Goal: Task Accomplishment & Management: Complete application form

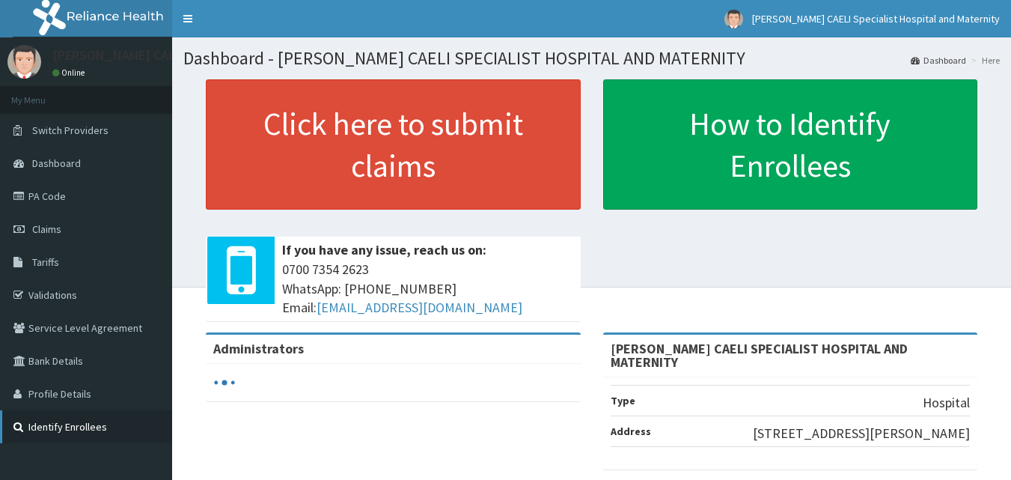
scroll to position [150, 0]
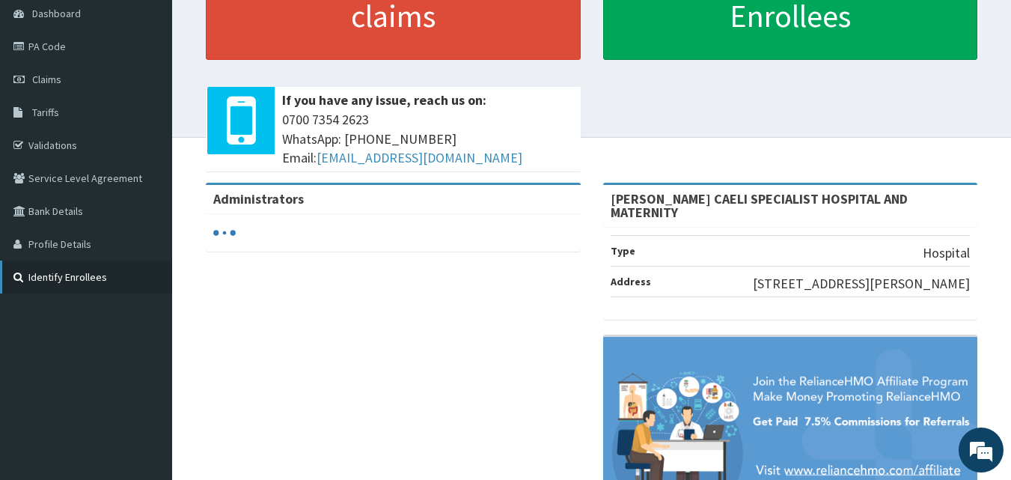
click at [70, 277] on link "Identify Enrollees" at bounding box center [86, 276] width 172 height 33
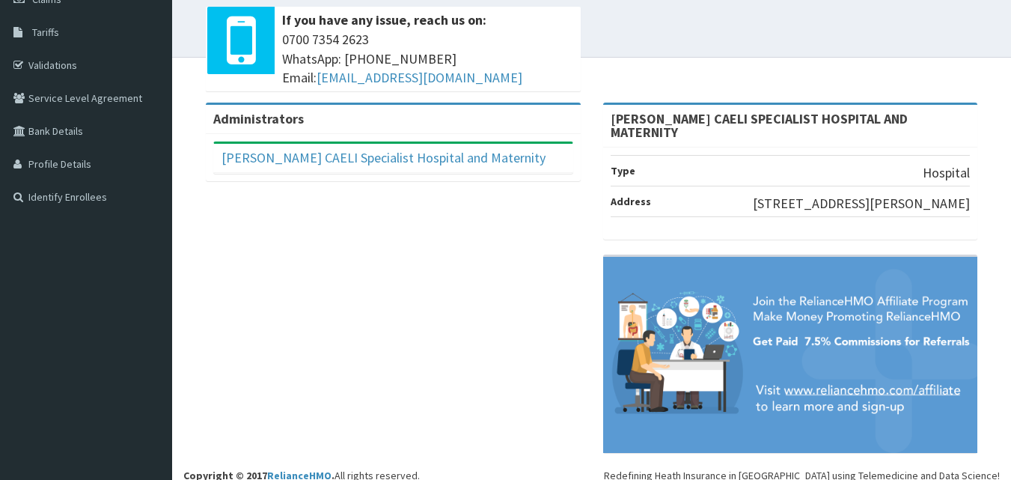
scroll to position [230, 0]
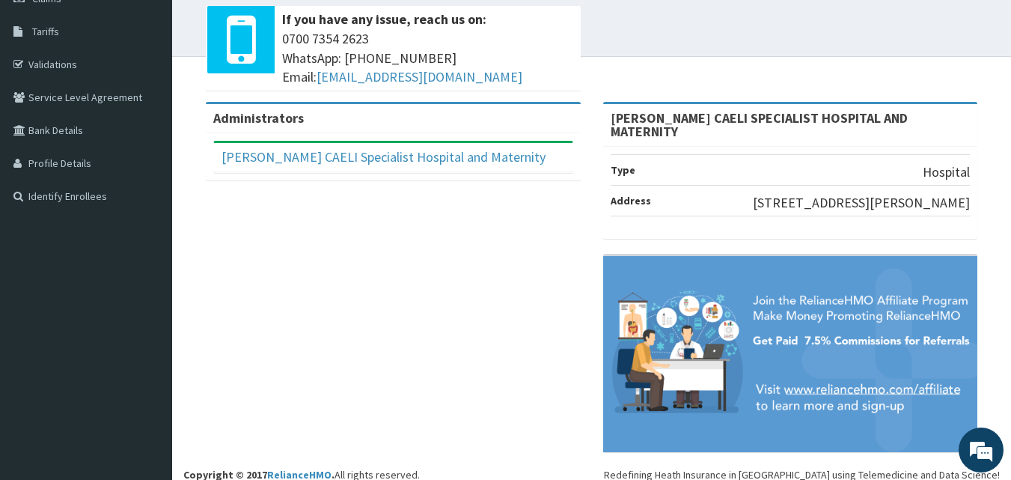
click at [750, 154] on li "Type Hospital" at bounding box center [791, 169] width 360 height 31
click at [744, 192] on li "Address 17 Regina Caeli Road" at bounding box center [791, 200] width 360 height 31
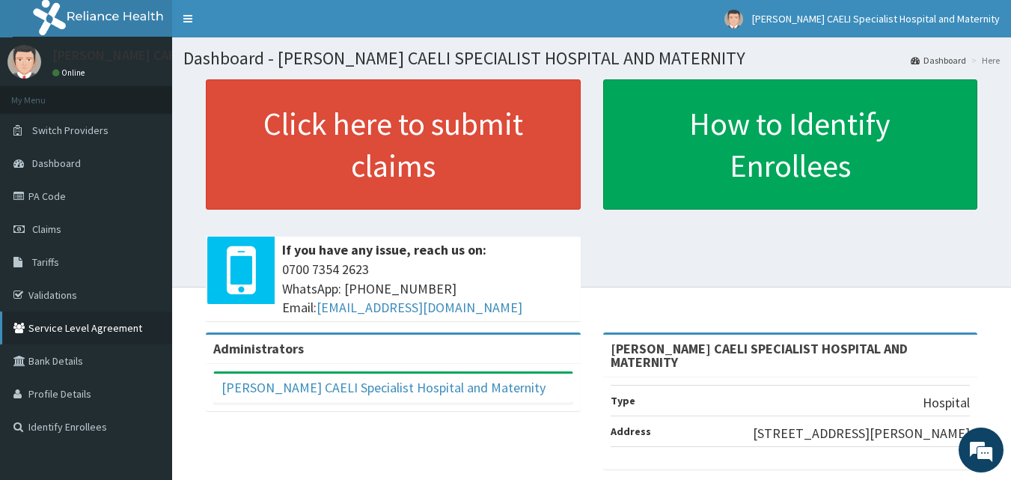
scroll to position [0, 0]
click at [952, 58] on link "Dashboard" at bounding box center [938, 60] width 55 height 13
click at [67, 159] on span "Dashboard" at bounding box center [56, 162] width 49 height 13
click at [52, 198] on link "PA Code" at bounding box center [86, 196] width 172 height 33
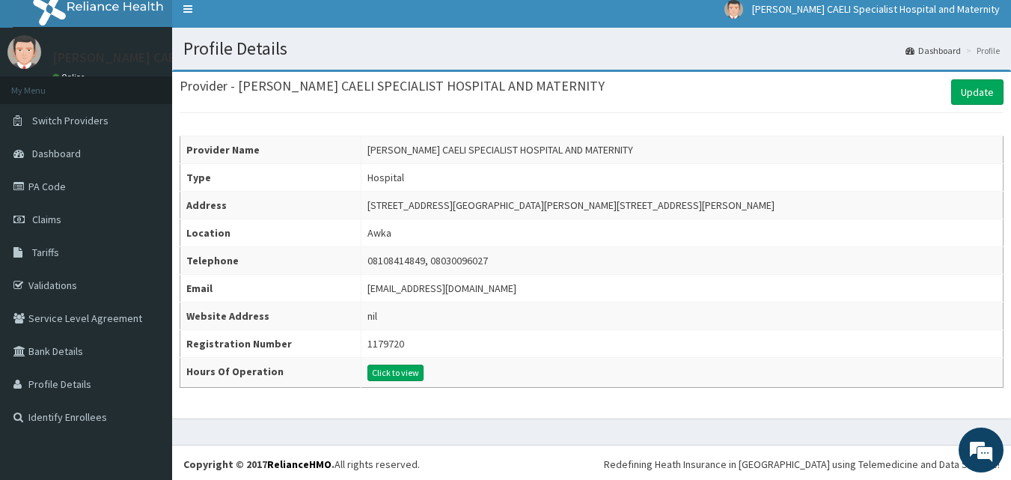
scroll to position [13, 0]
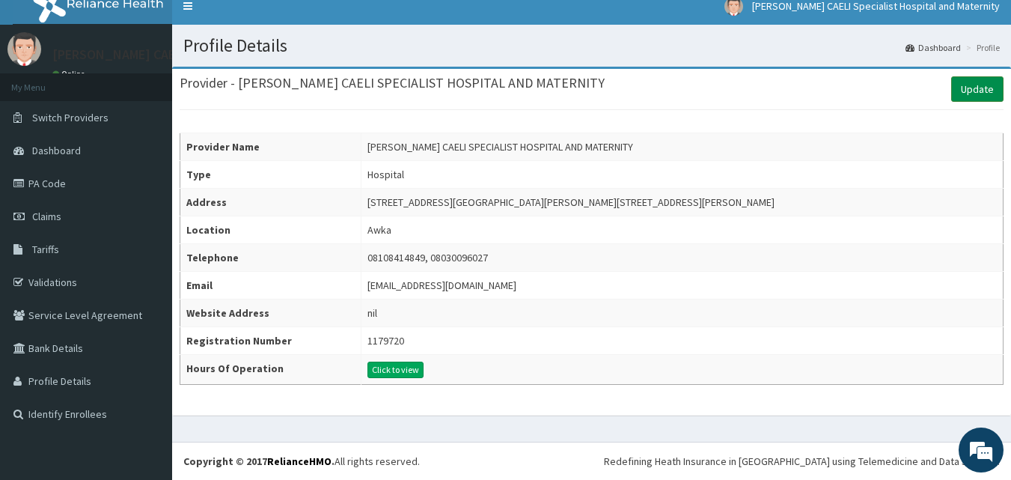
click at [974, 87] on link "Update" at bounding box center [977, 88] width 52 height 25
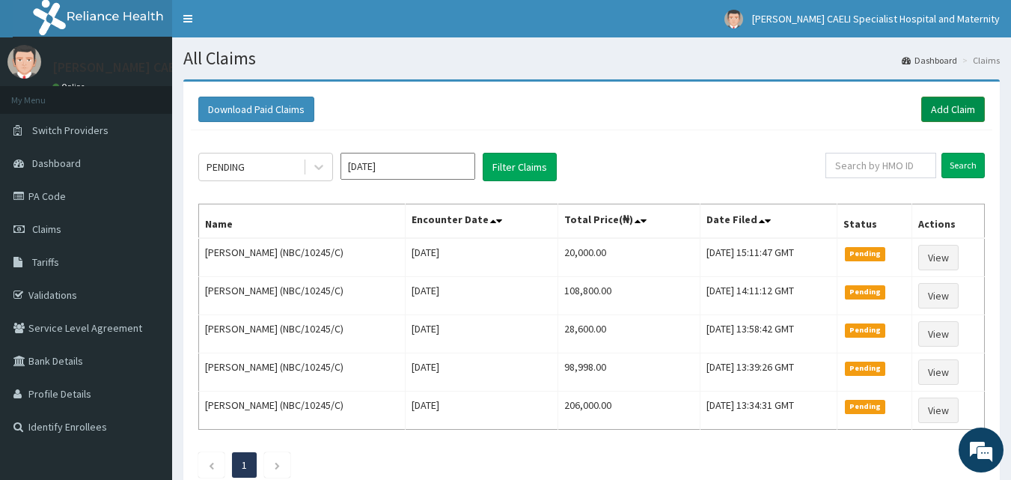
click at [959, 103] on link "Add Claim" at bounding box center [953, 109] width 64 height 25
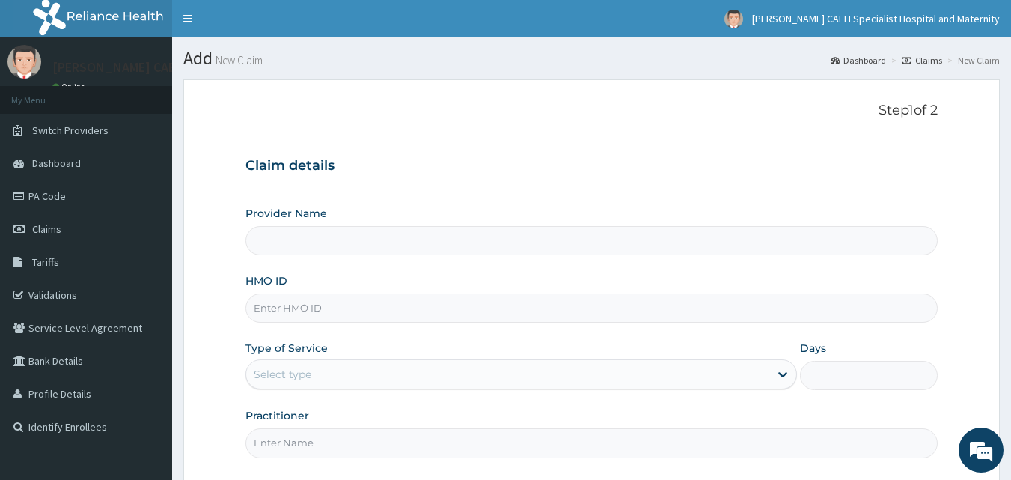
type input "REGINA CAELI SPECIALIST HOSPITAL AND MATERNITY"
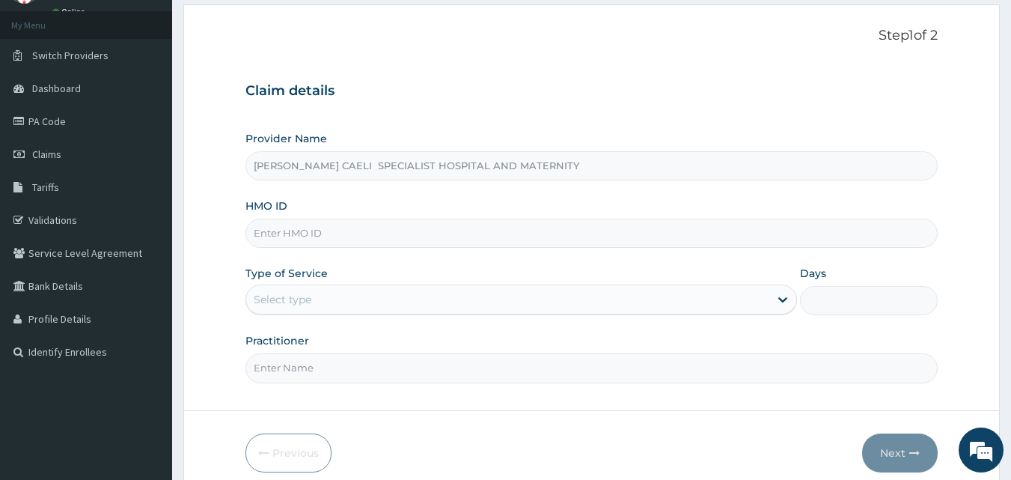
click at [372, 230] on input "HMO ID" at bounding box center [591, 232] width 693 height 29
type input "SQZ/10655/A"
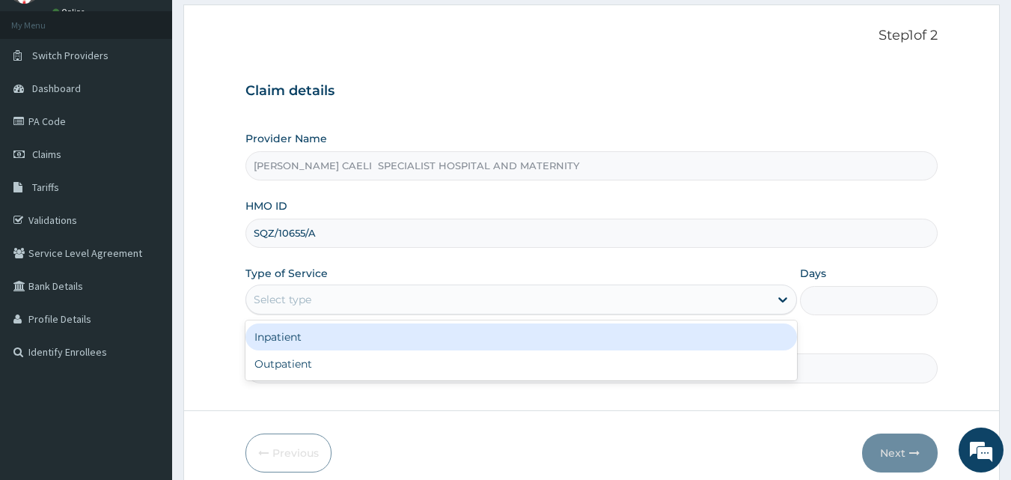
click at [349, 299] on div "Select type" at bounding box center [507, 299] width 523 height 24
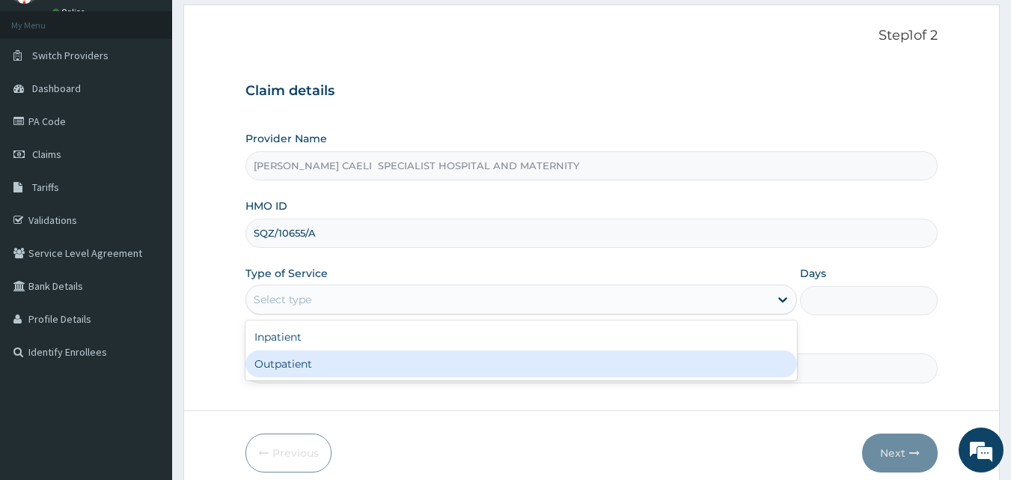
click at [292, 370] on div "Outpatient" at bounding box center [520, 363] width 551 height 27
type input "1"
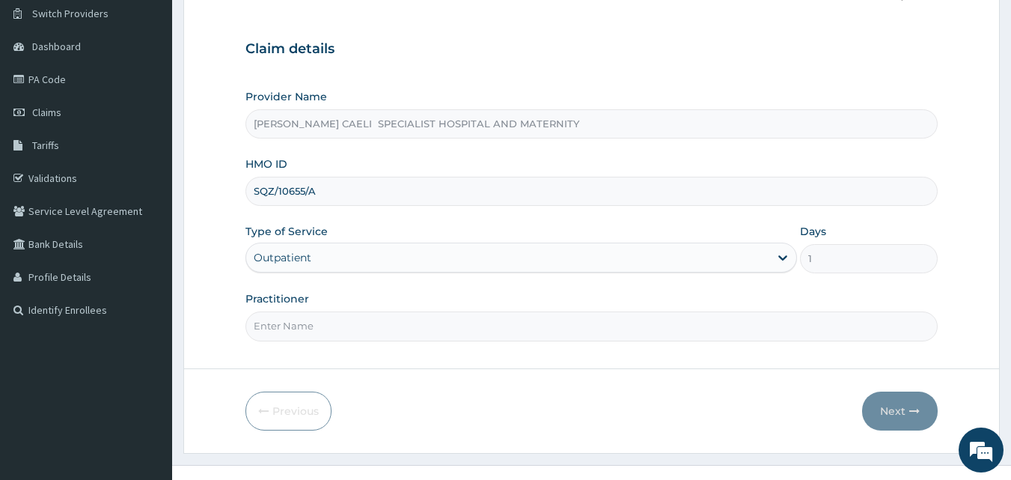
scroll to position [140, 0]
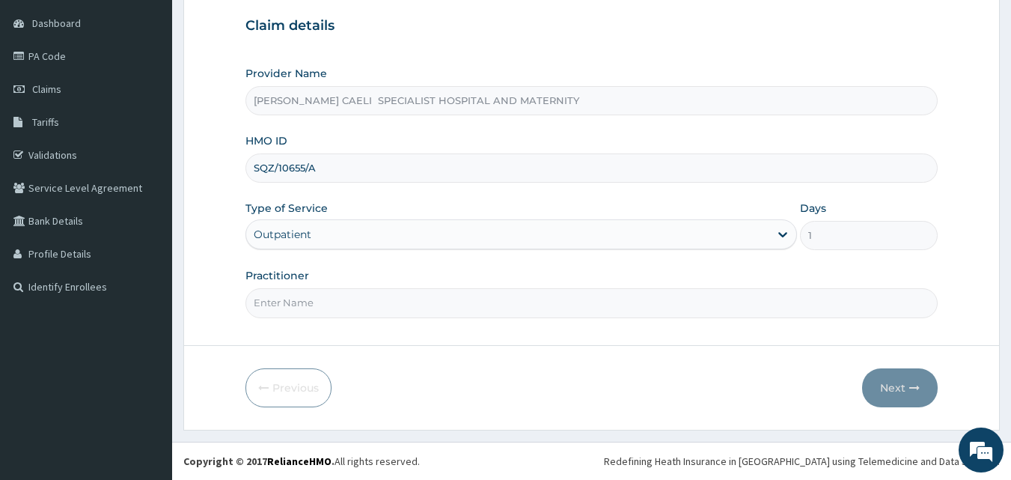
click at [351, 306] on input "Practitioner" at bounding box center [591, 302] width 693 height 29
type input "DR NWADIUTO CYNTHIA"
click at [902, 388] on button "Next" at bounding box center [900, 387] width 76 height 39
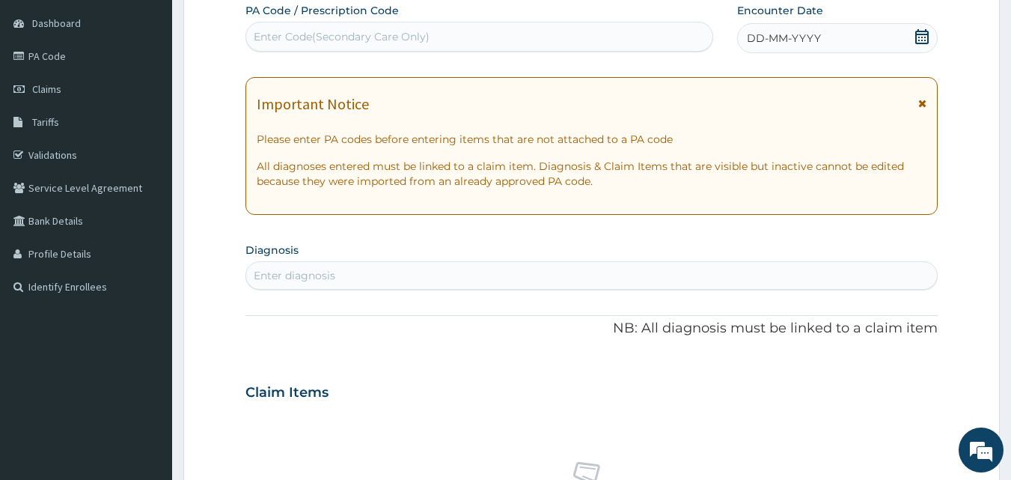
click at [513, 37] on div "Enter Code(Secondary Care Only)" at bounding box center [479, 37] width 467 height 24
click at [820, 40] on div "DD-MM-YYYY" at bounding box center [837, 38] width 201 height 30
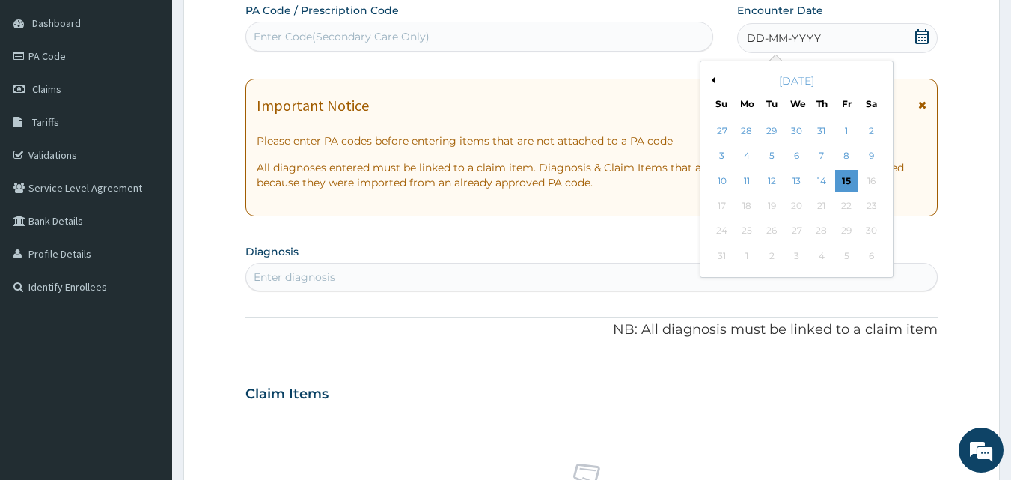
click at [842, 180] on div "15" at bounding box center [846, 181] width 22 height 22
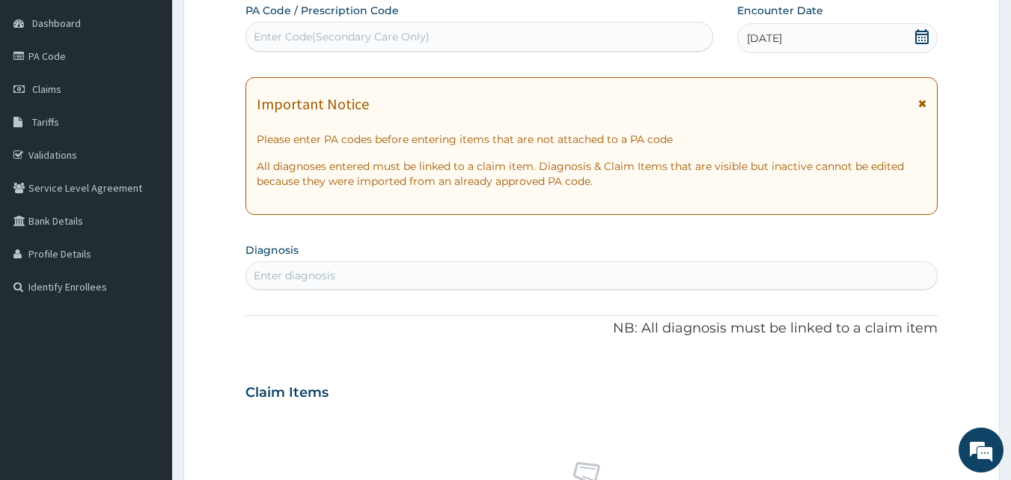
click at [429, 34] on div "Enter Code(Secondary Care Only)" at bounding box center [479, 37] width 467 height 24
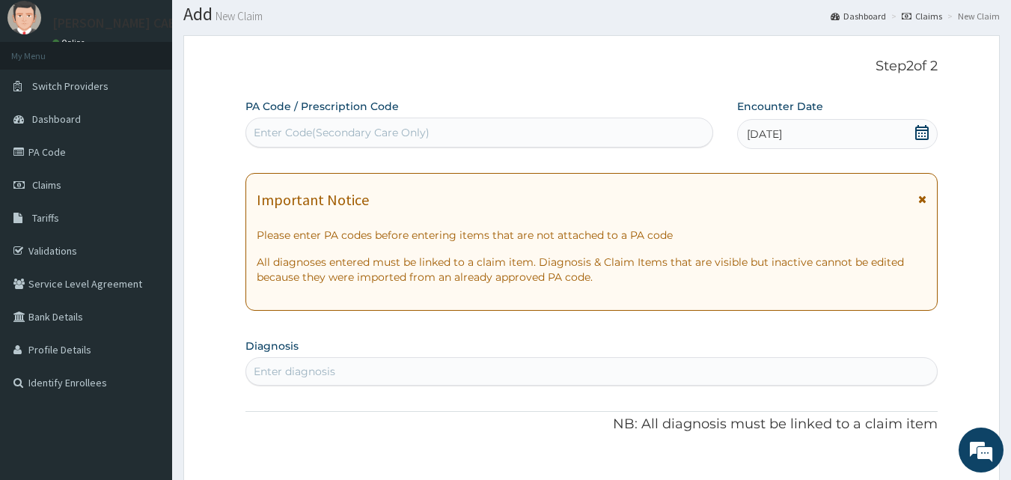
scroll to position [0, 0]
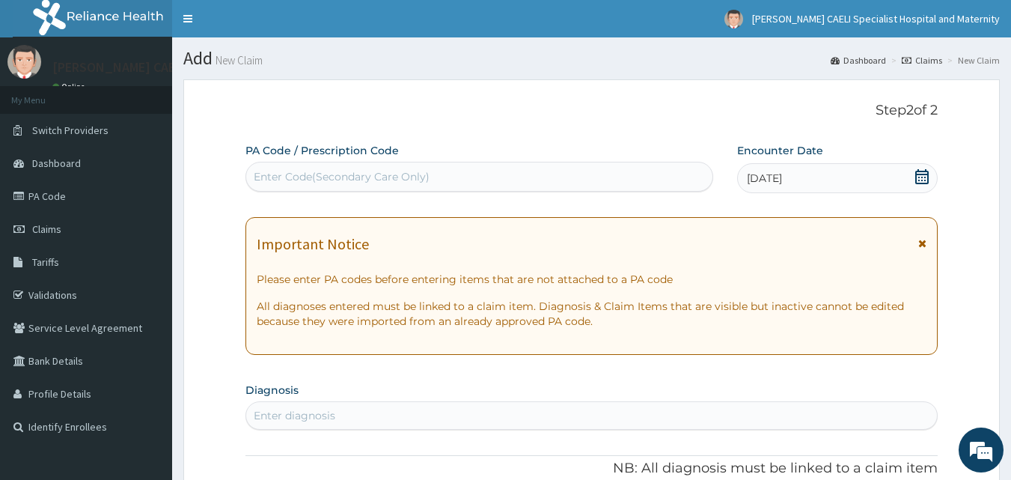
click at [470, 174] on div "Enter Code(Secondary Care Only)" at bounding box center [479, 177] width 467 height 24
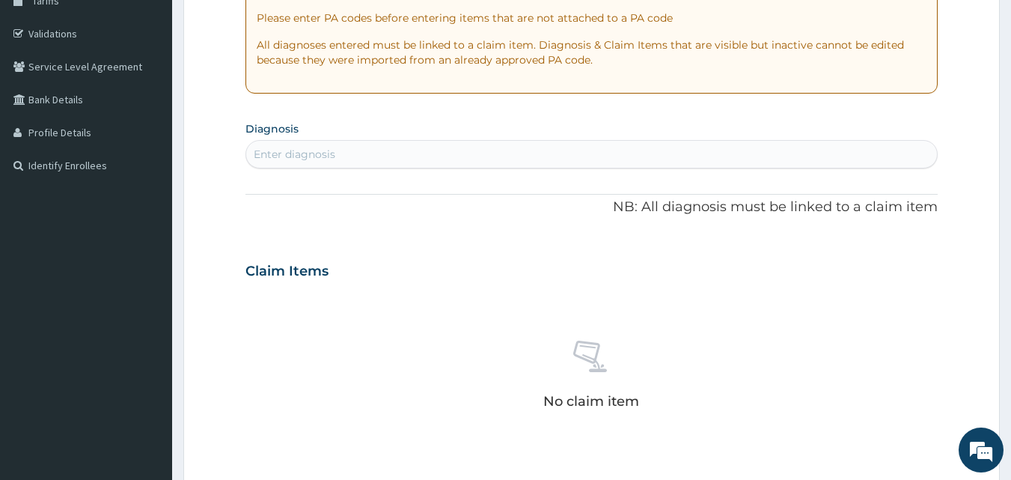
scroll to position [224, 0]
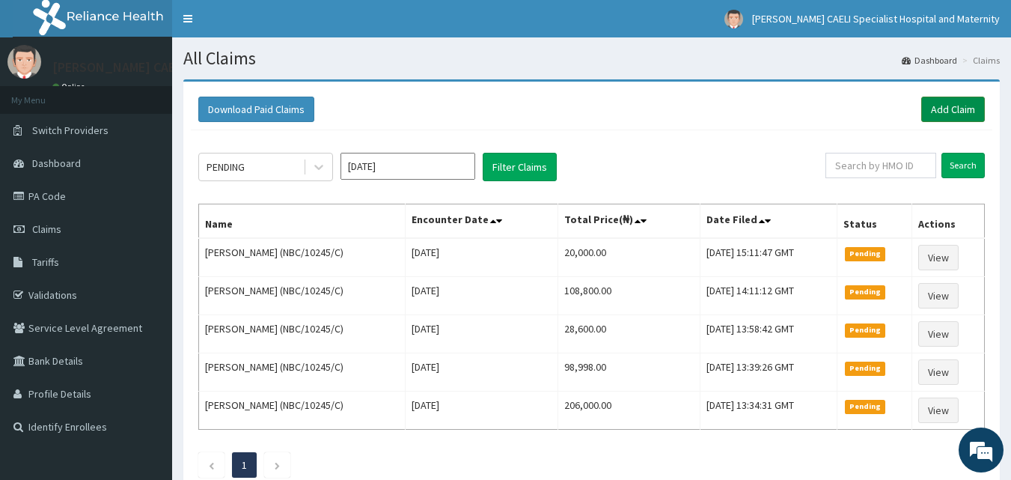
click at [952, 105] on link "Add Claim" at bounding box center [953, 109] width 64 height 25
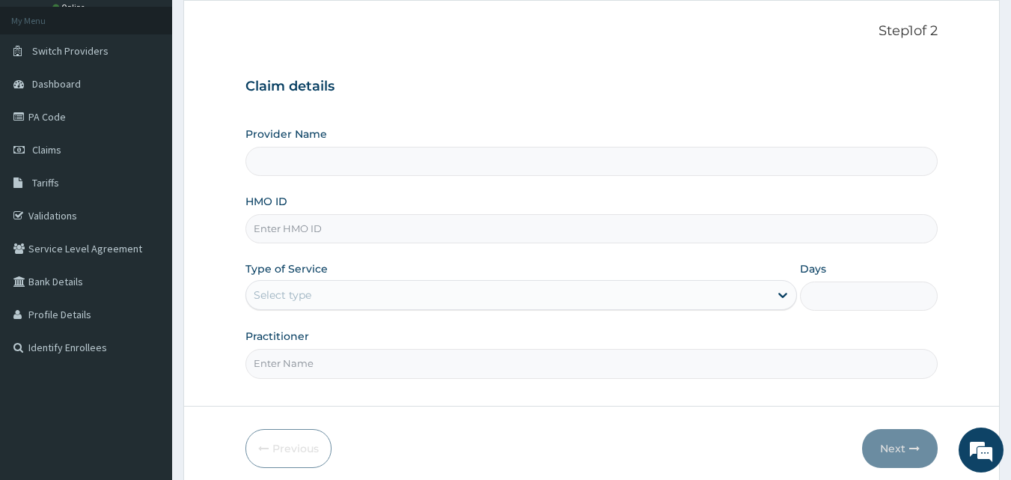
scroll to position [140, 0]
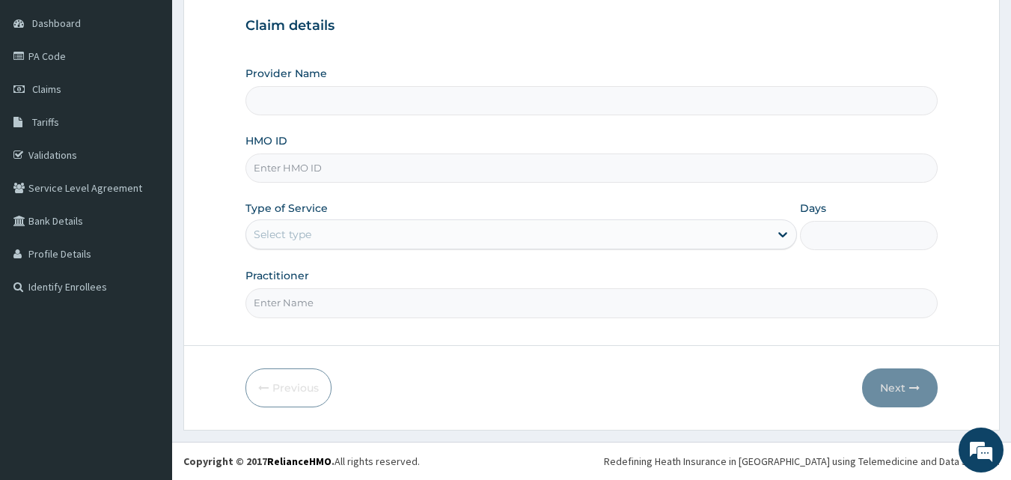
type input "REGINA CAELI SPECIALIST HOSPITAL AND MATERNITY"
click at [388, 171] on input "HMO ID" at bounding box center [591, 167] width 693 height 29
type input "SQZ/10655/A"
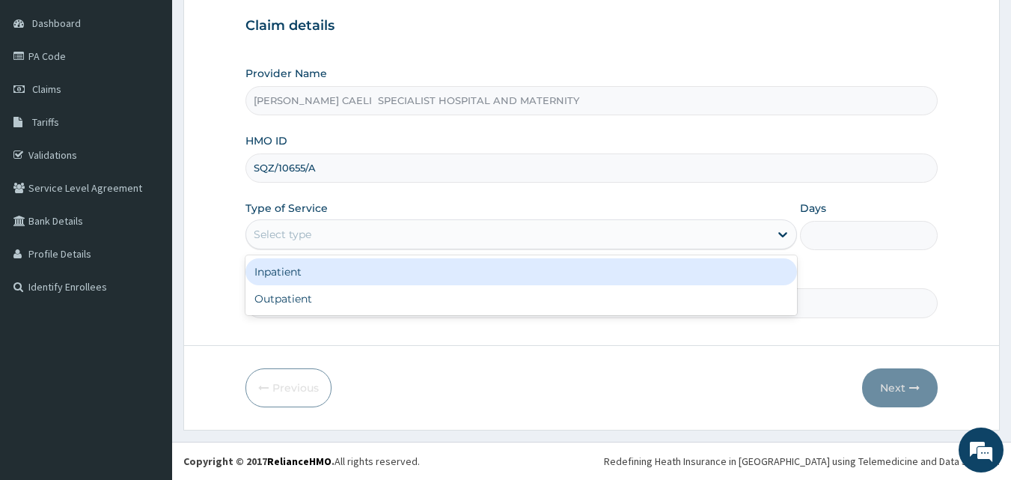
click at [308, 230] on div "Select type" at bounding box center [283, 234] width 58 height 15
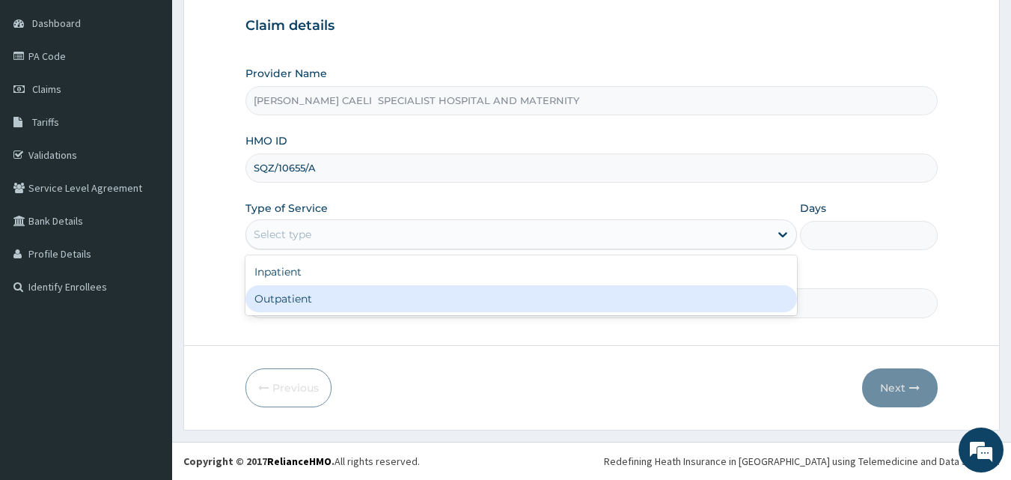
click at [289, 302] on div "Outpatient" at bounding box center [520, 298] width 551 height 27
type input "1"
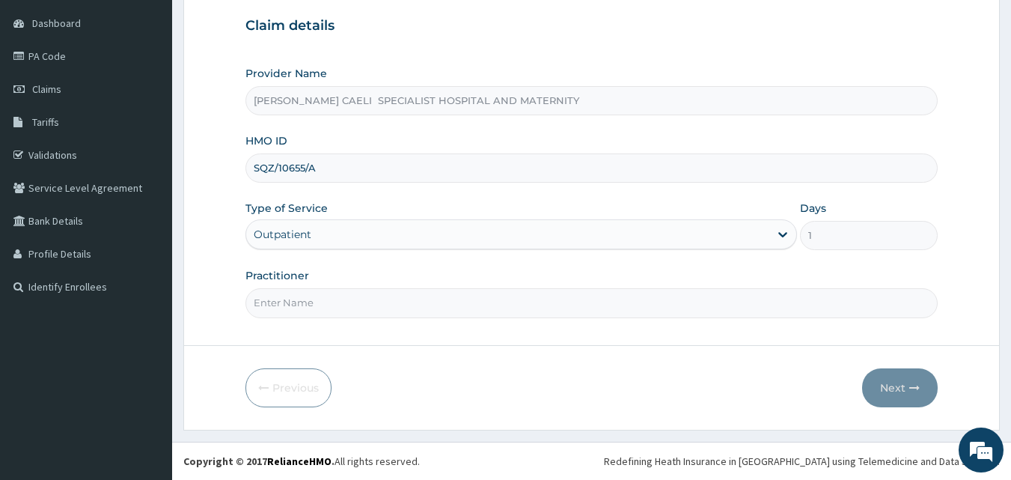
click at [317, 306] on input "Practitioner" at bounding box center [591, 302] width 693 height 29
type input "DR NWADIUTO CYNTHIA"
click at [896, 385] on button "Next" at bounding box center [900, 387] width 76 height 39
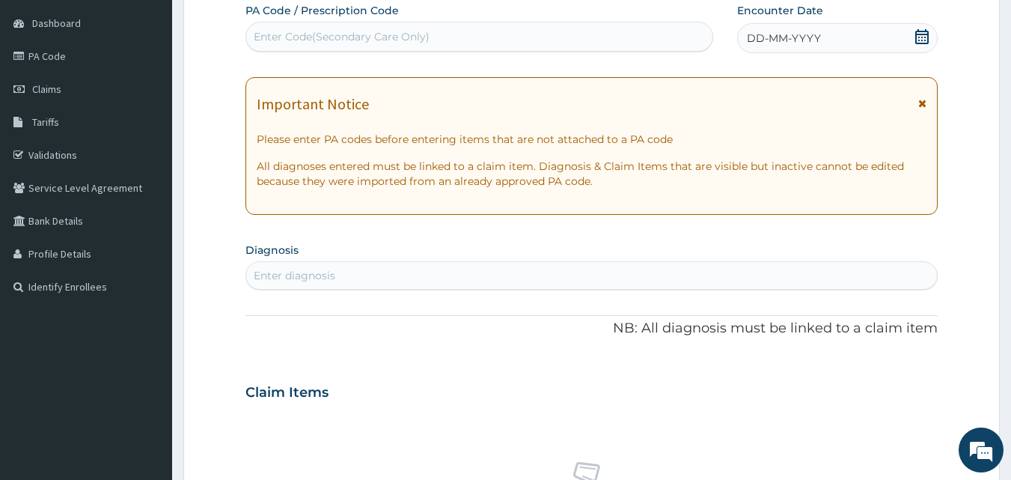
click at [923, 34] on icon at bounding box center [921, 36] width 13 height 15
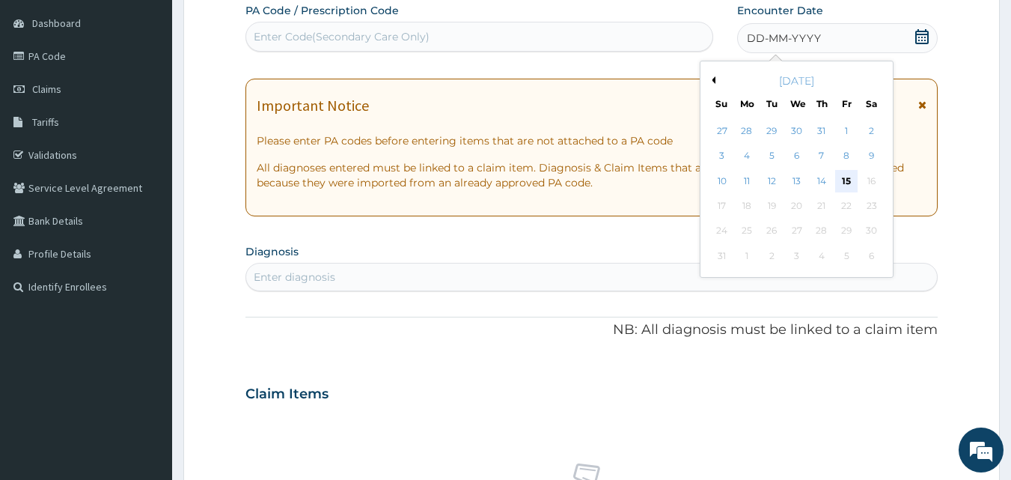
click at [850, 180] on div "15" at bounding box center [846, 181] width 22 height 22
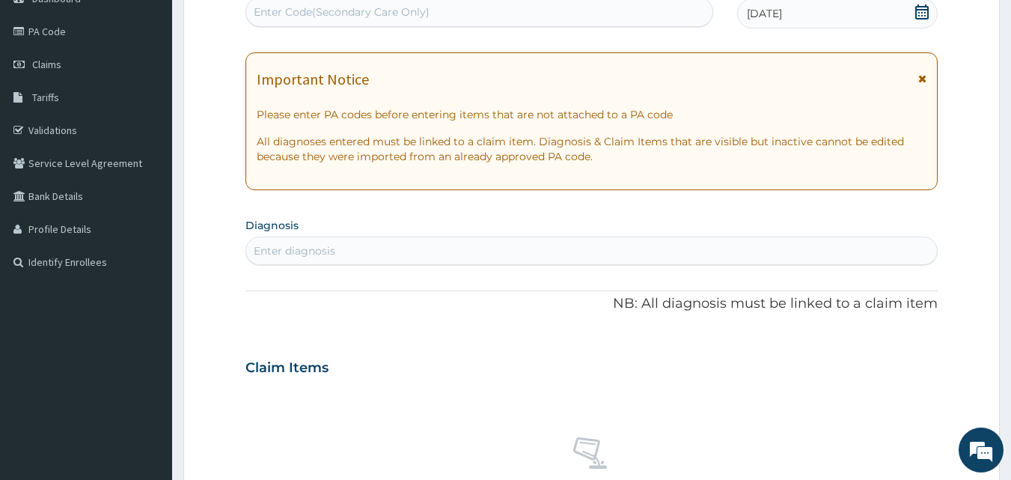
scroll to position [224, 0]
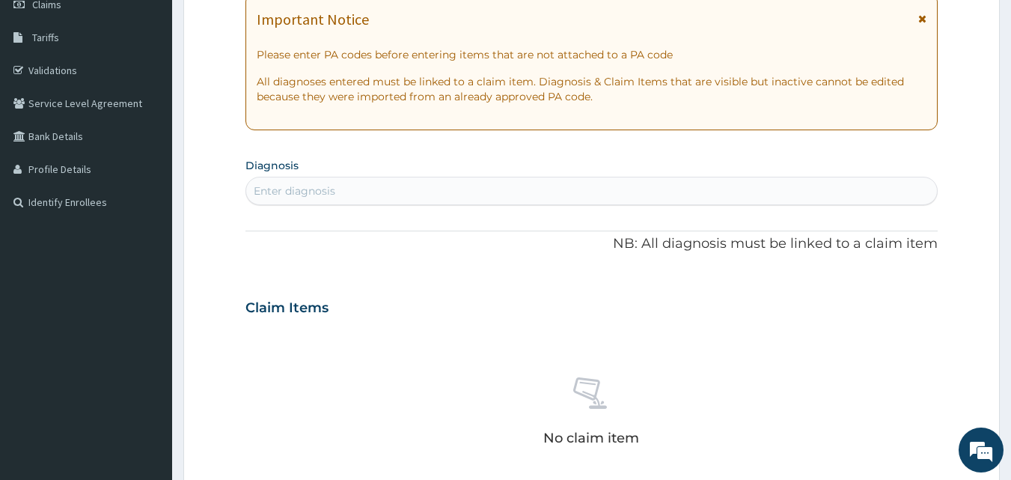
click at [349, 192] on div "Enter diagnosis" at bounding box center [591, 191] width 691 height 24
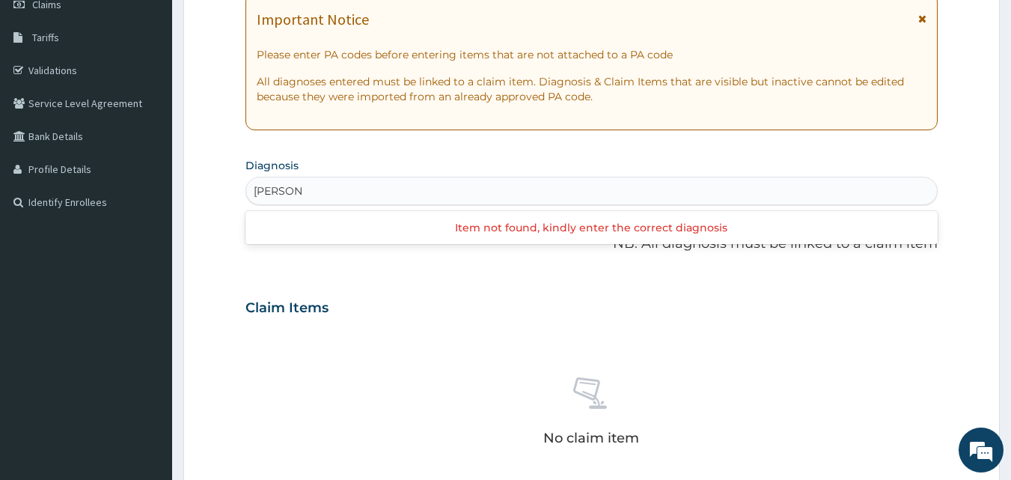
type input "MALAR"
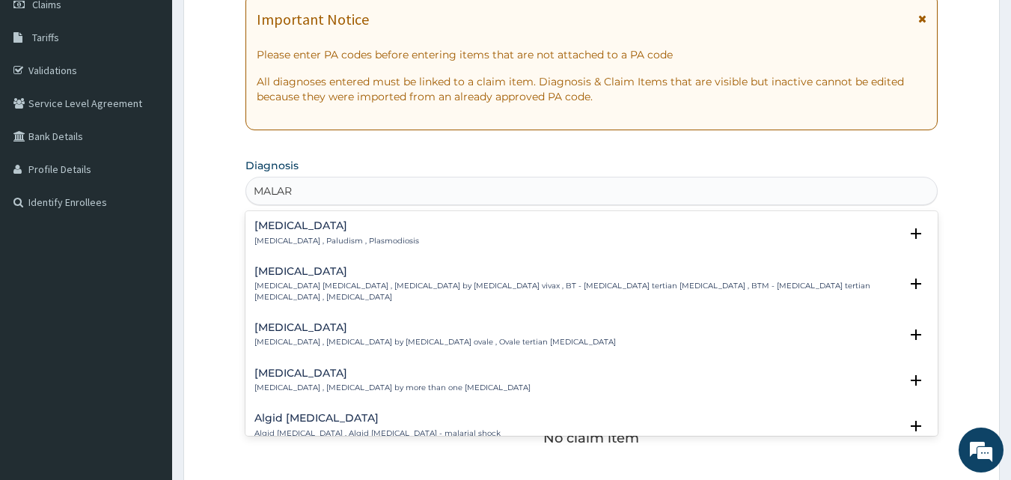
click at [341, 242] on p "Malaria , Paludism , Plasmodiosis" at bounding box center [336, 241] width 165 height 10
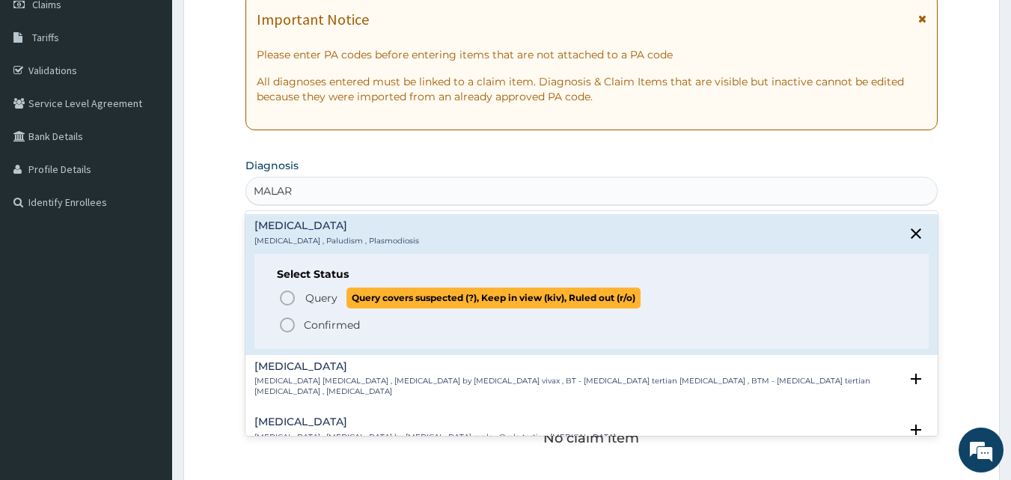
click at [295, 300] on icon "status option query" at bounding box center [287, 298] width 18 height 18
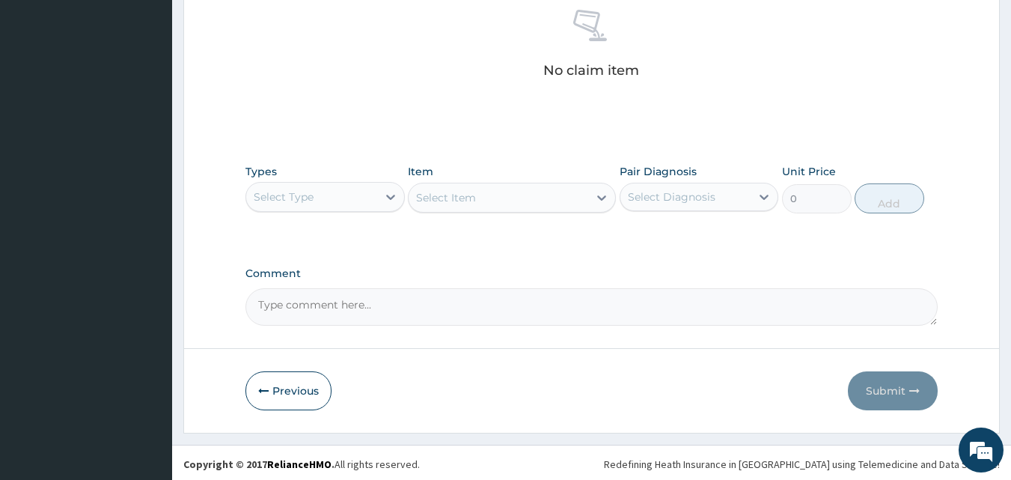
scroll to position [599, 0]
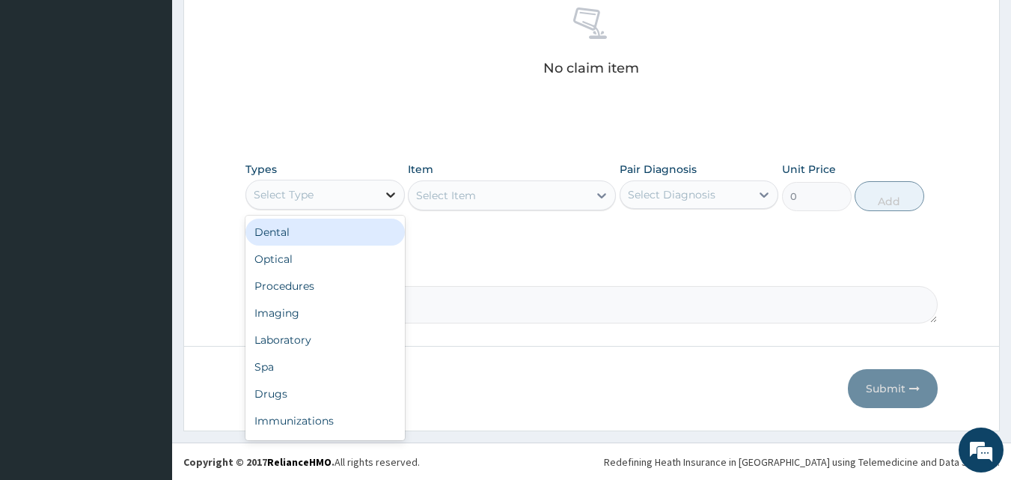
click at [383, 195] on icon at bounding box center [390, 194] width 15 height 15
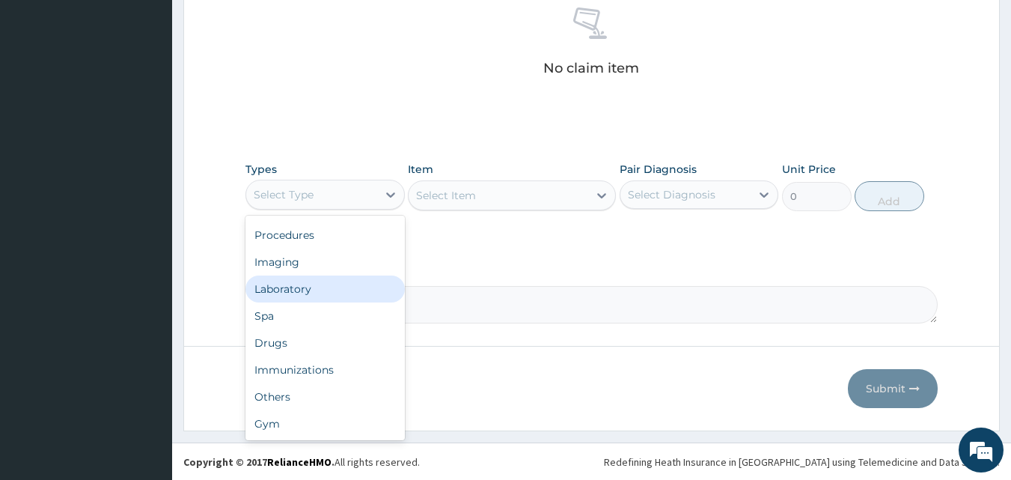
scroll to position [0, 0]
click at [295, 287] on div "Procedures" at bounding box center [324, 285] width 159 height 27
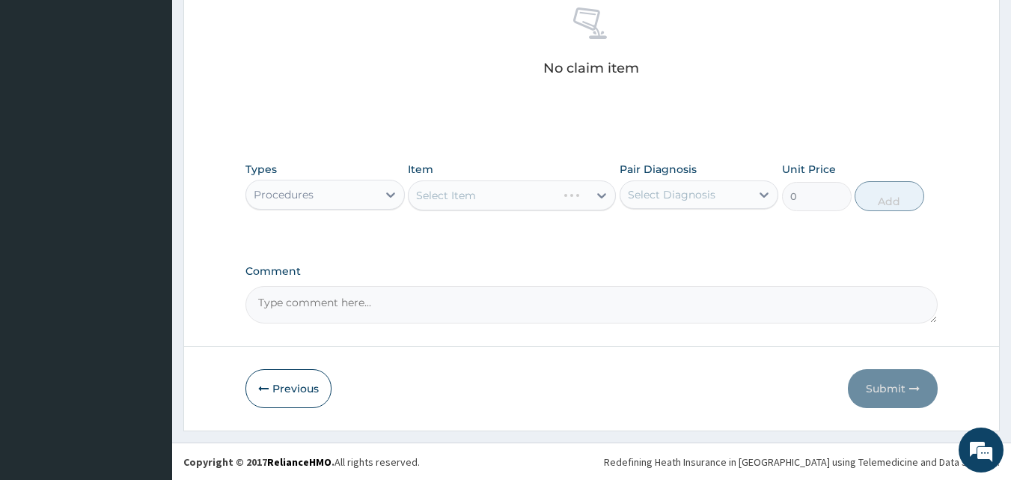
click at [486, 195] on div "Select Item" at bounding box center [512, 195] width 208 height 30
click at [603, 193] on div "Select Item" at bounding box center [512, 195] width 208 height 30
click at [590, 193] on div at bounding box center [601, 195] width 27 height 27
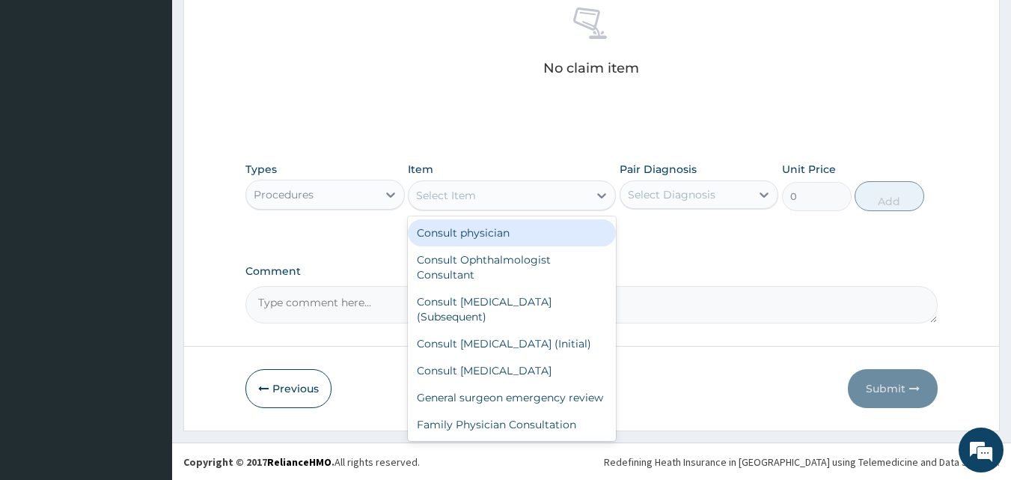
click at [510, 195] on div "Select Item" at bounding box center [499, 195] width 180 height 24
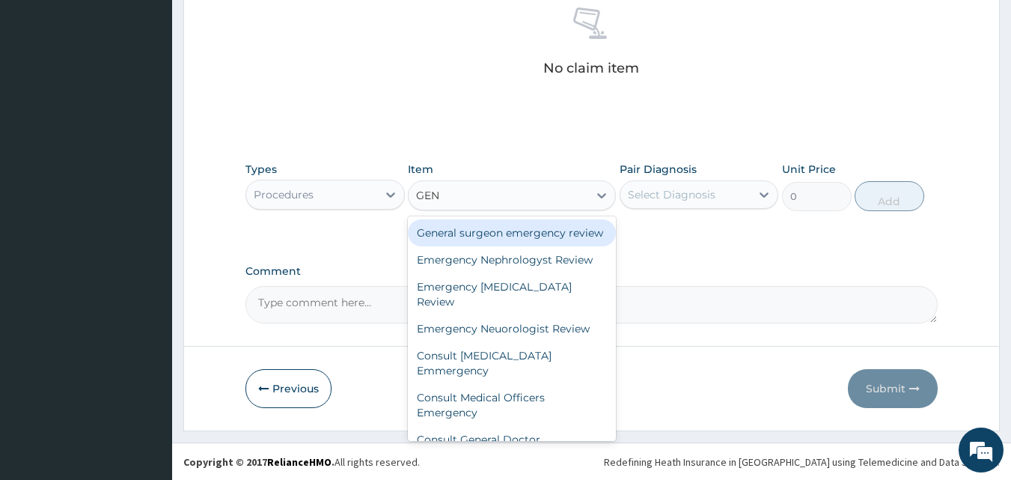
type input "GENE"
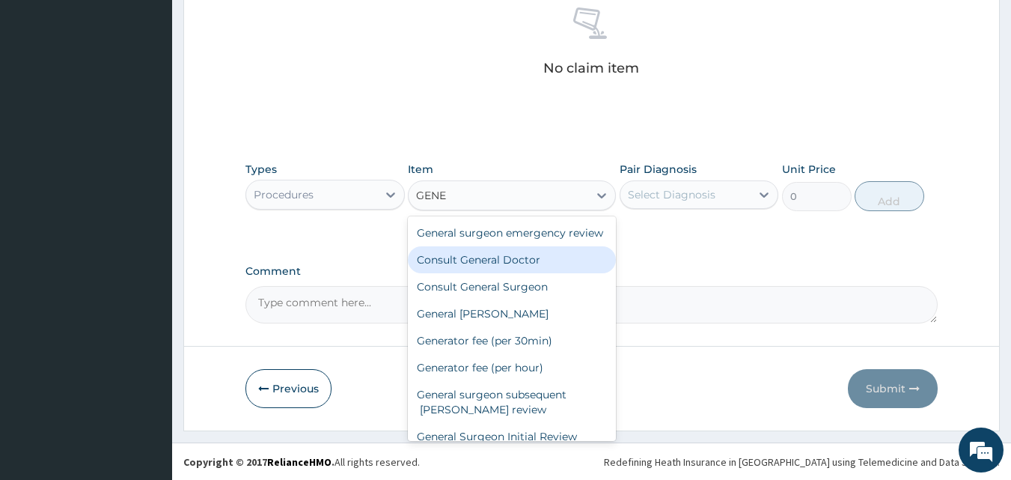
click at [510, 273] on div "Consult General Doctor" at bounding box center [512, 259] width 208 height 27
type input "3000"
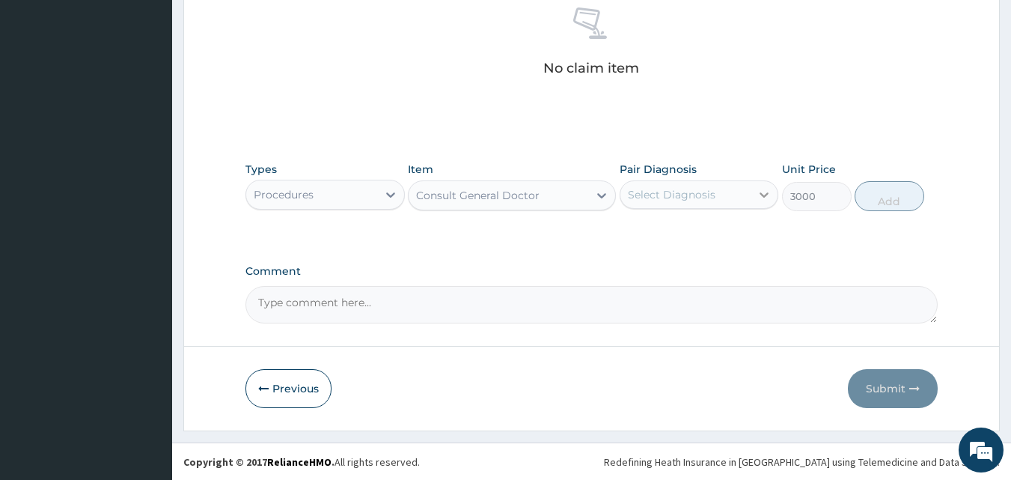
click at [756, 193] on icon at bounding box center [763, 194] width 15 height 15
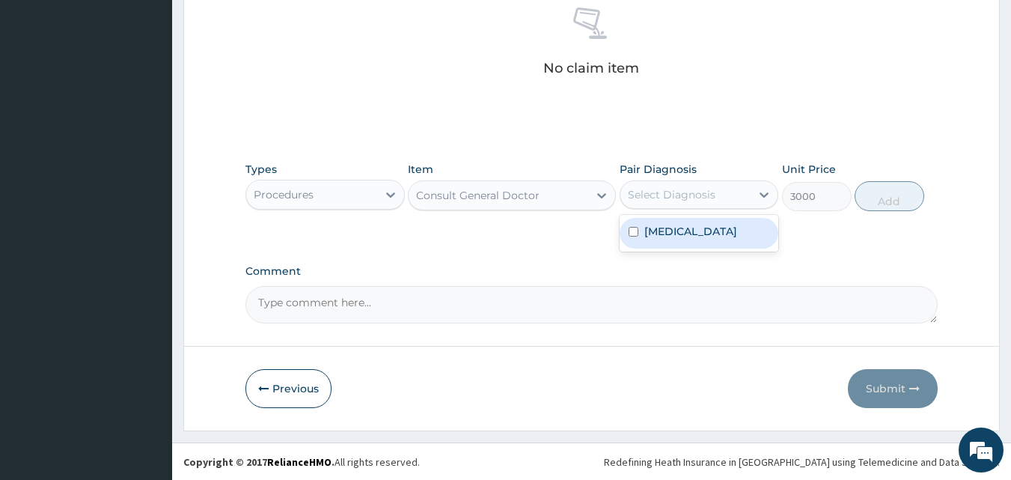
click at [741, 233] on div "Malaria" at bounding box center [699, 233] width 159 height 31
checkbox input "true"
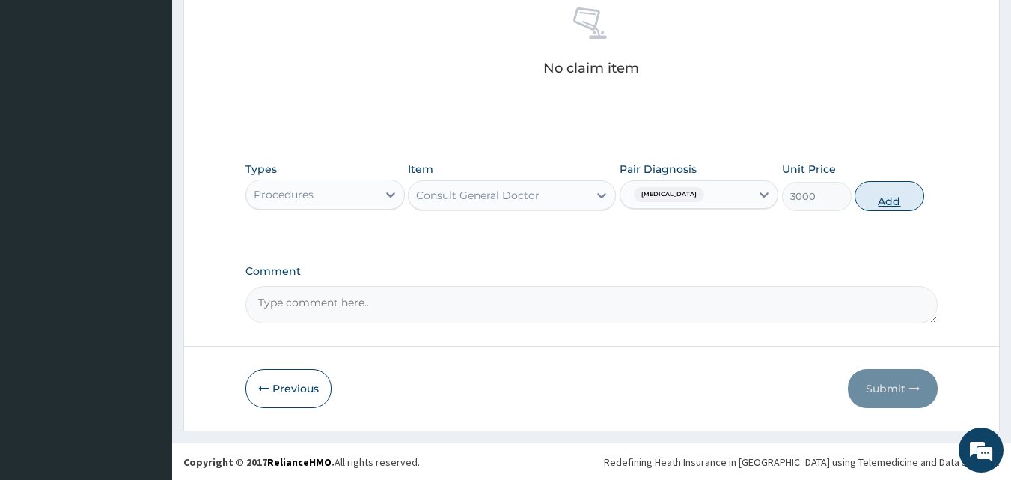
click at [888, 200] on button "Add" at bounding box center [889, 196] width 70 height 30
type input "0"
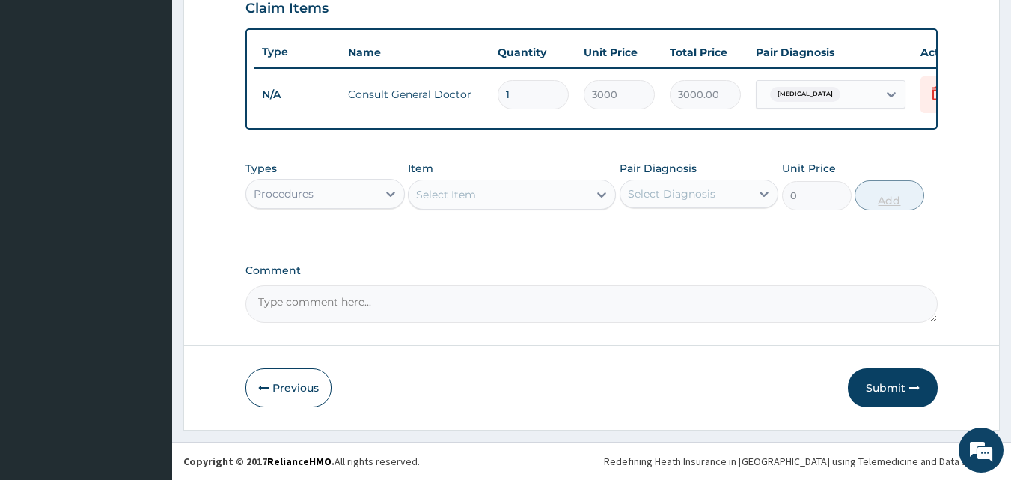
scroll to position [539, 0]
click at [887, 390] on button "Submit" at bounding box center [893, 387] width 90 height 39
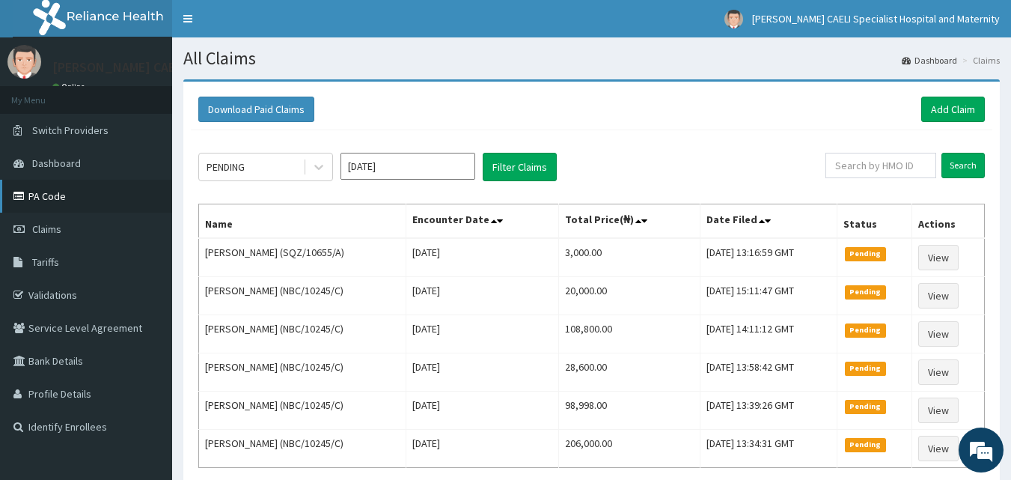
click at [55, 198] on link "PA Code" at bounding box center [86, 196] width 172 height 33
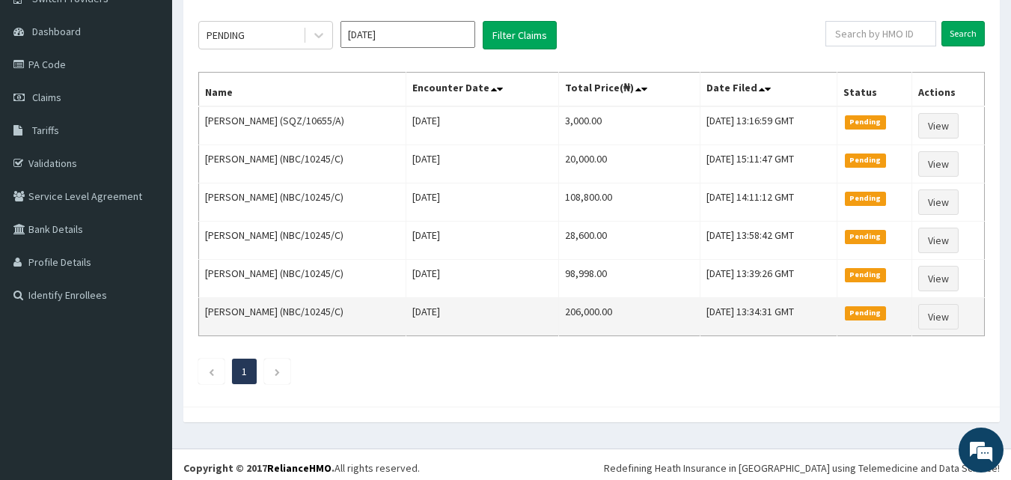
scroll to position [138, 0]
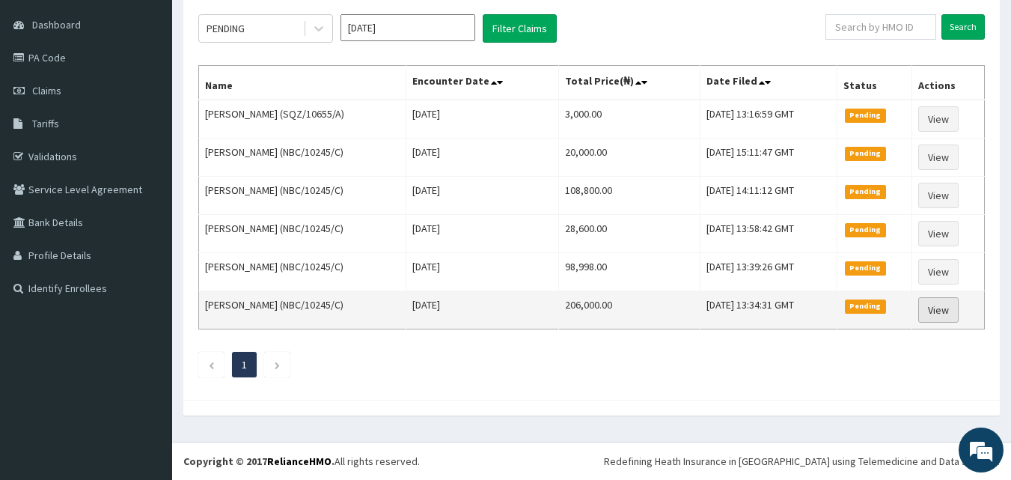
click at [955, 309] on link "View" at bounding box center [938, 309] width 40 height 25
